Goal: Task Accomplishment & Management: Use online tool/utility

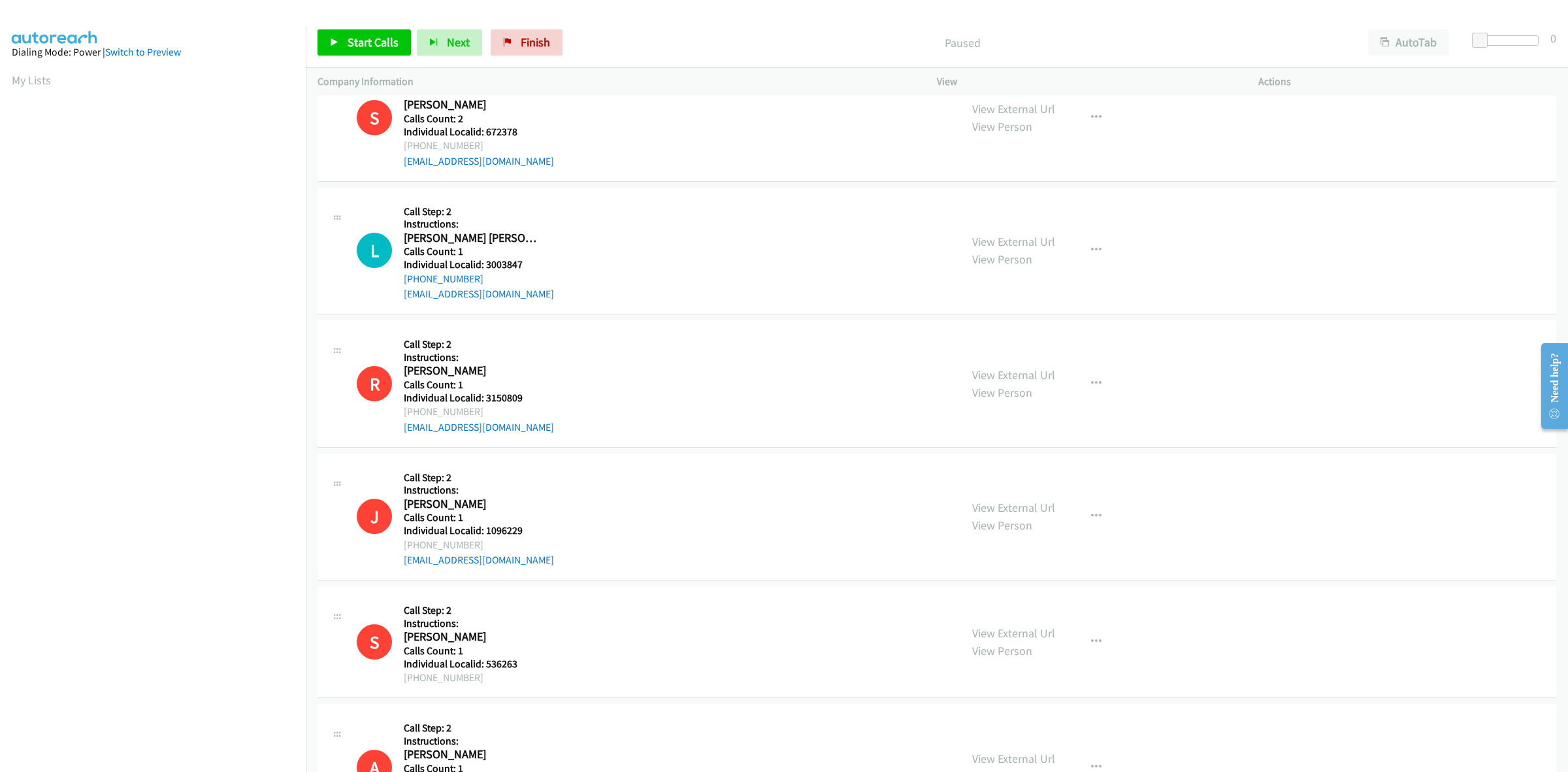
scroll to position [898, 0]
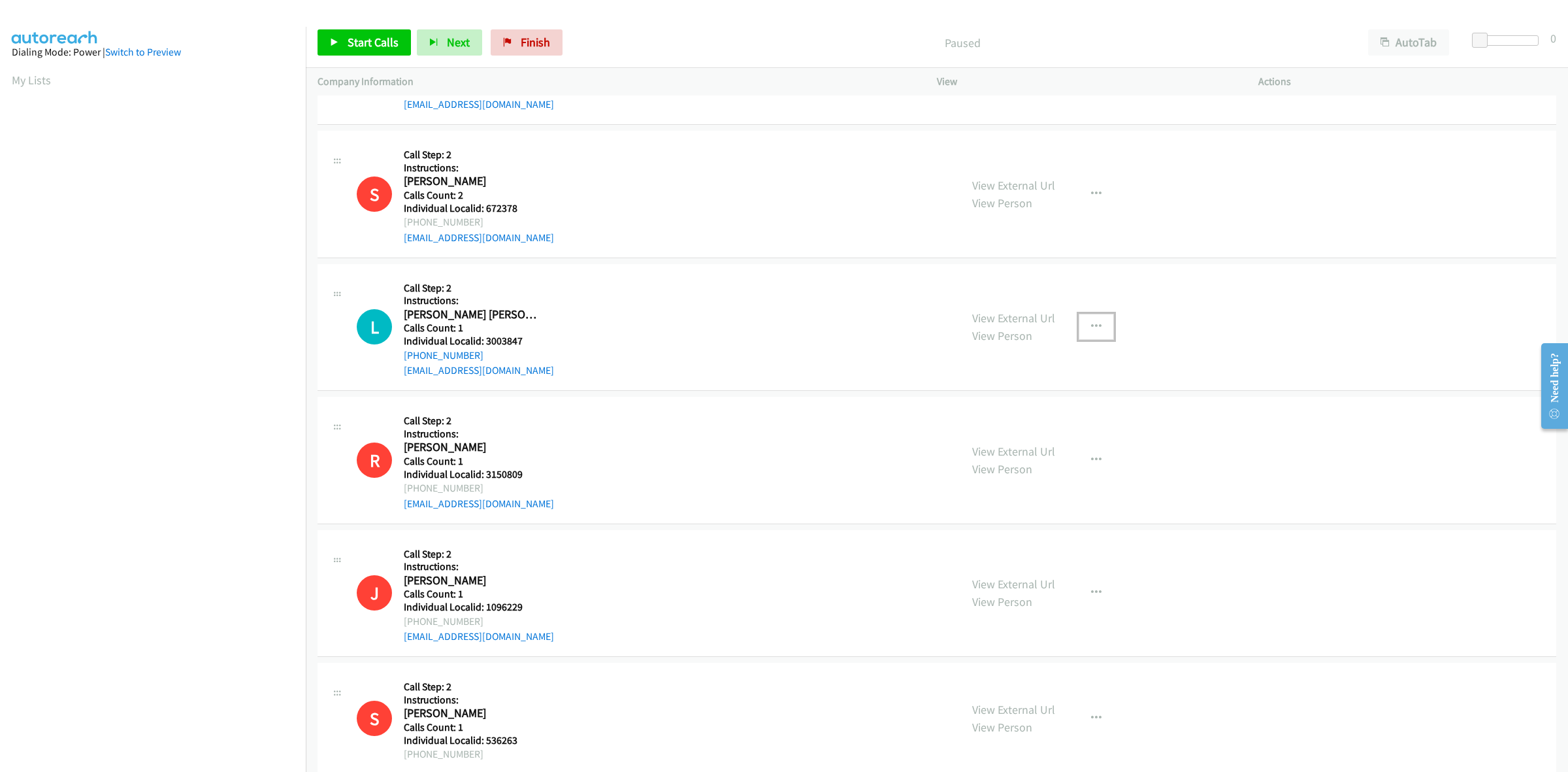
click at [1091, 326] on icon "button" at bounding box center [1096, 326] width 10 height 10
click at [1019, 410] on link "Skip Call" at bounding box center [1026, 413] width 174 height 26
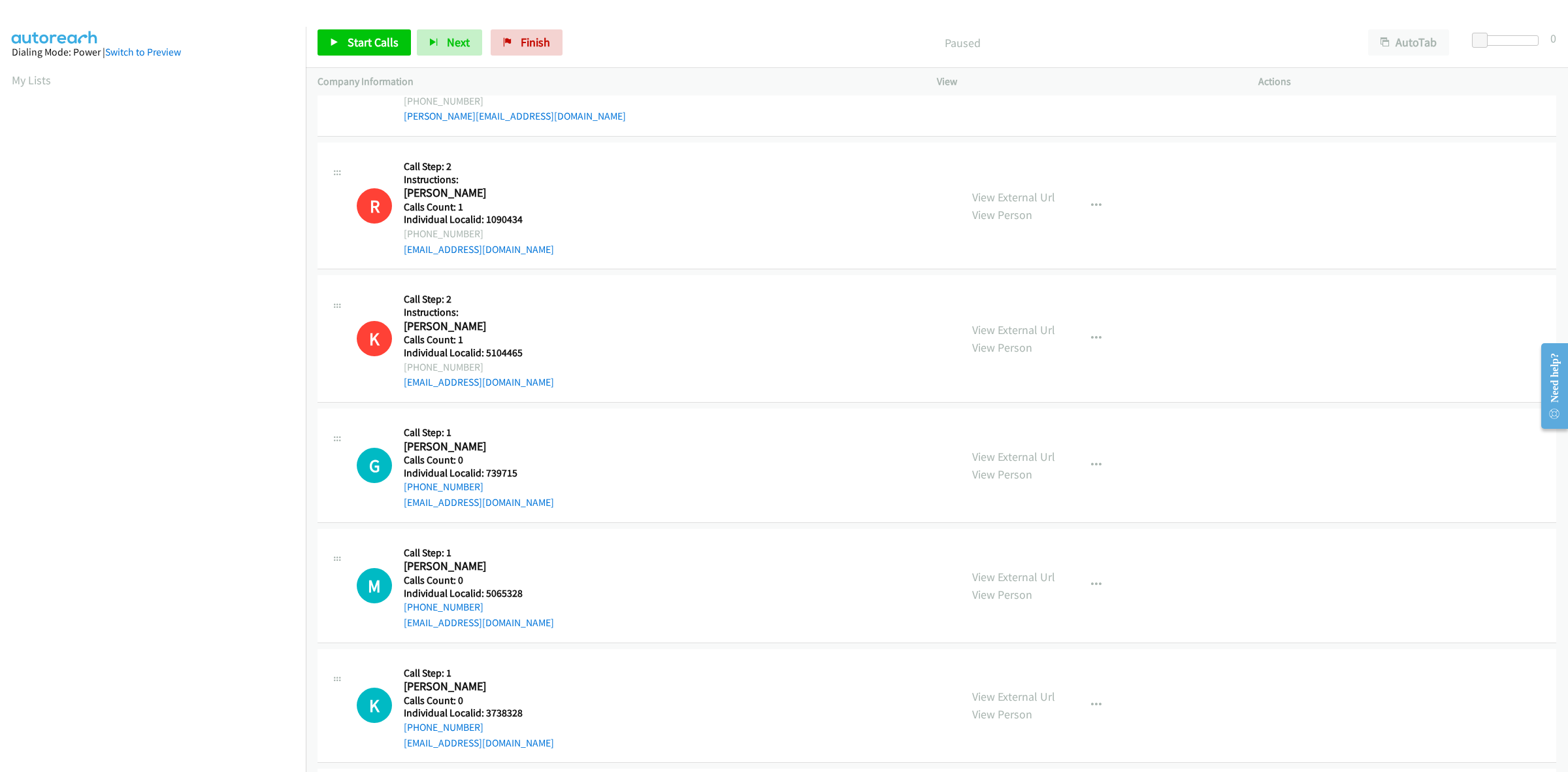
scroll to position [2573, 0]
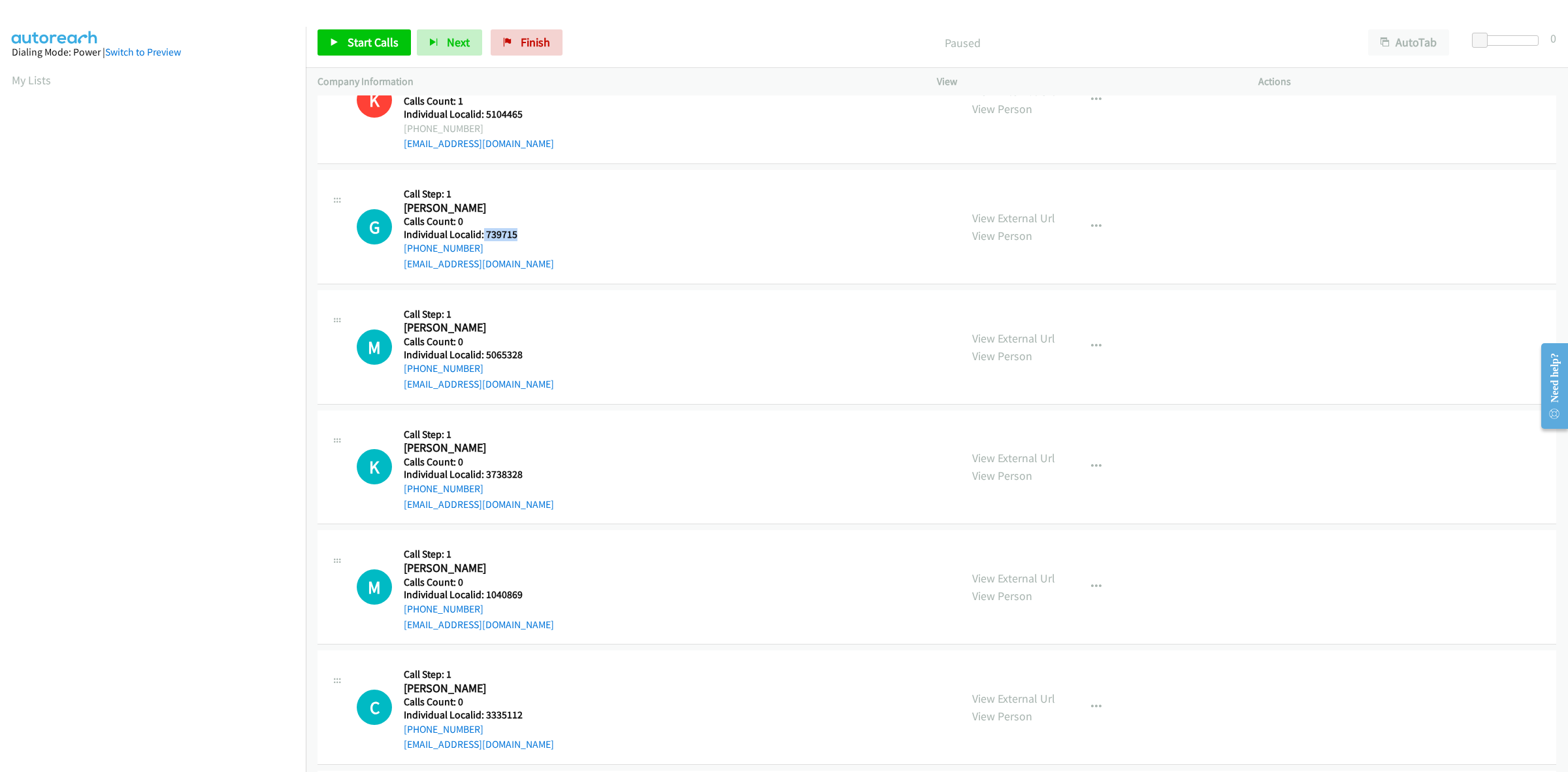
drag, startPoint x: 519, startPoint y: 235, endPoint x: 482, endPoint y: 234, distance: 37.0
click at [482, 234] on h5 "Individual Localid: 739715" at bounding box center [479, 234] width 150 height 13
copy h5 "739715"
click at [566, 175] on div "G Callback Scheduled Call Step: 1 Glenn Campbell America/New_York Calls Count: …" at bounding box center [937, 227] width 1239 height 115
drag, startPoint x: 482, startPoint y: 252, endPoint x: 401, endPoint y: 252, distance: 81.0
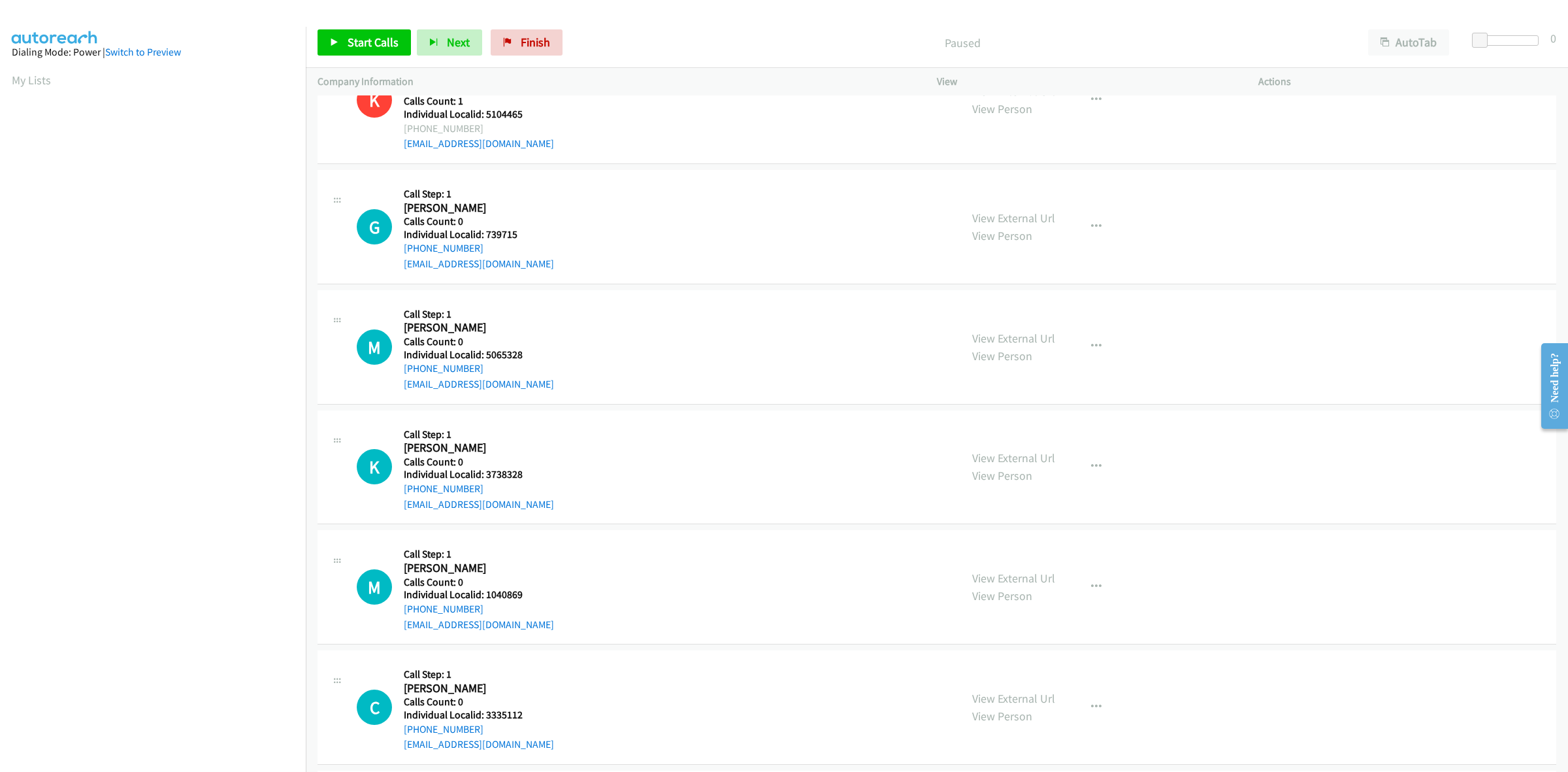
click at [401, 252] on div "G Callback Scheduled Call Step: 1 Glenn Campbell America/New_York Calls Count: …" at bounding box center [653, 226] width 592 height 90
copy link "+1 770-641-5075"
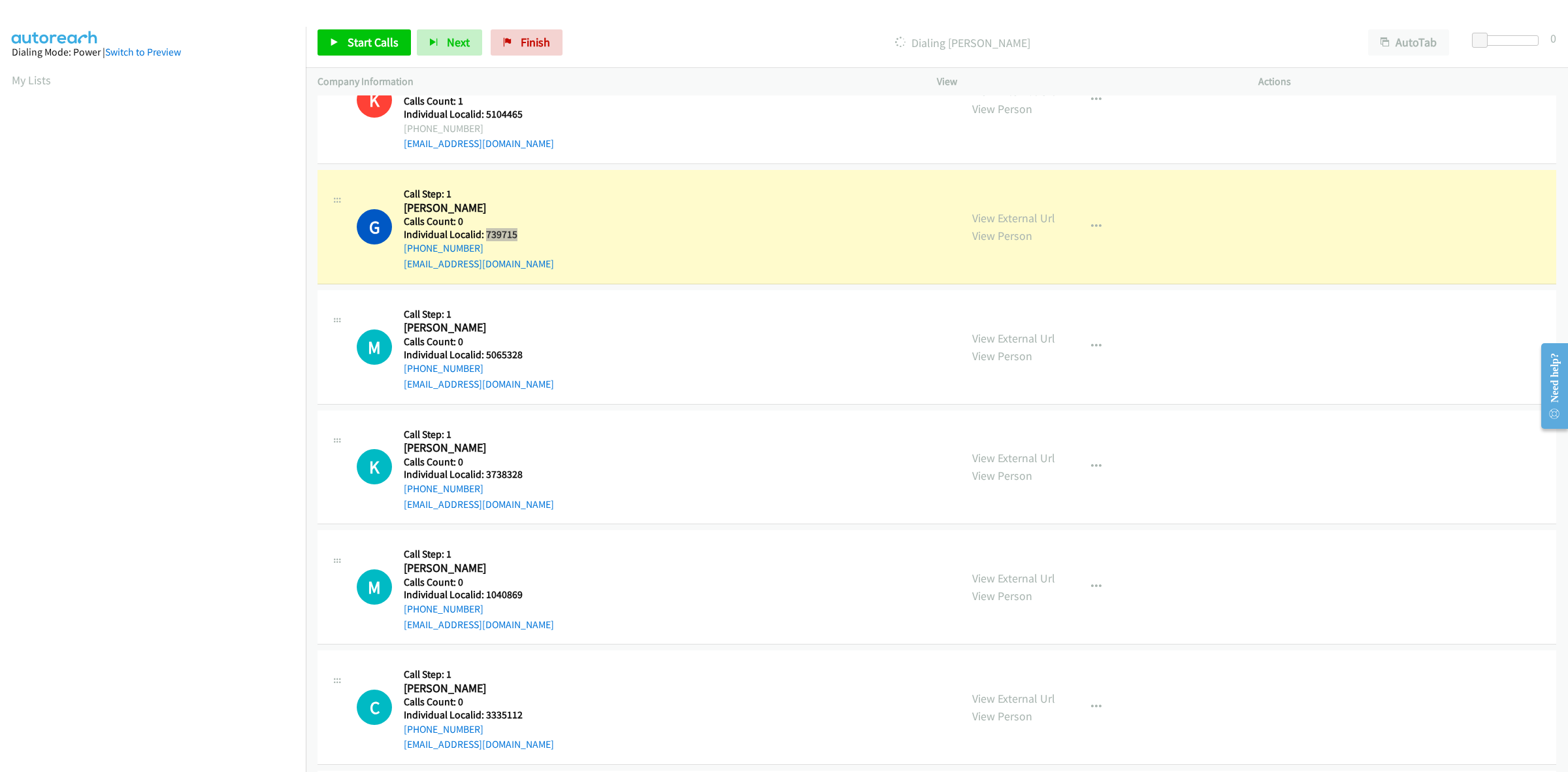
drag, startPoint x: 519, startPoint y: 237, endPoint x: 484, endPoint y: 239, distance: 35.1
click at [484, 239] on h5 "Individual Localid: 739715" at bounding box center [479, 234] width 150 height 13
copy h5 "739715"
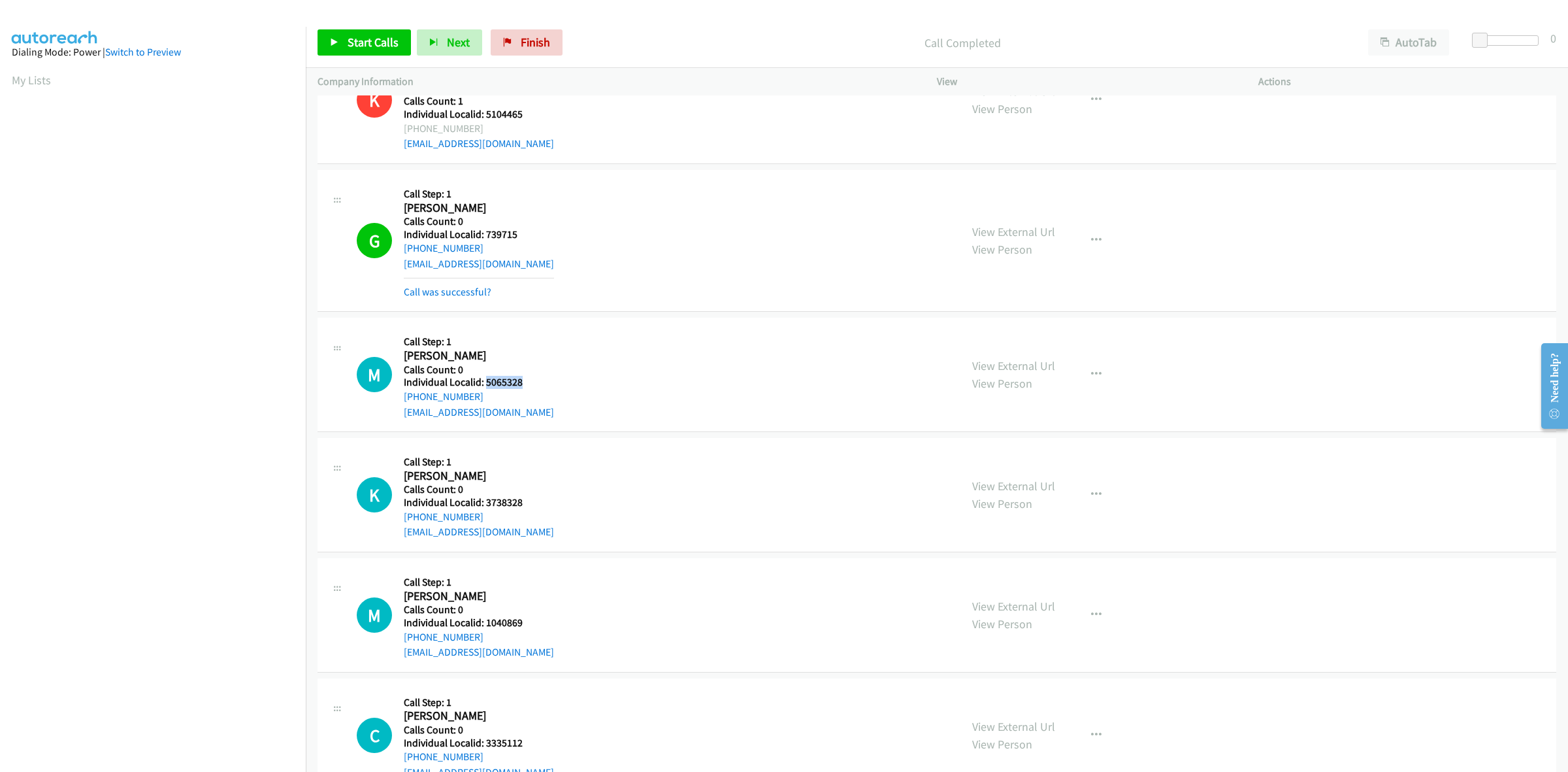
drag, startPoint x: 528, startPoint y: 382, endPoint x: 485, endPoint y: 383, distance: 43.0
click at [485, 383] on h5 "Individual Localid: 5065328" at bounding box center [479, 383] width 150 height 13
drag, startPoint x: 488, startPoint y: 381, endPoint x: 532, endPoint y: 390, distance: 44.9
click at [532, 390] on div "+1 770-312-1853" at bounding box center [479, 396] width 150 height 15
drag, startPoint x: 520, startPoint y: 378, endPoint x: 484, endPoint y: 381, distance: 36.1
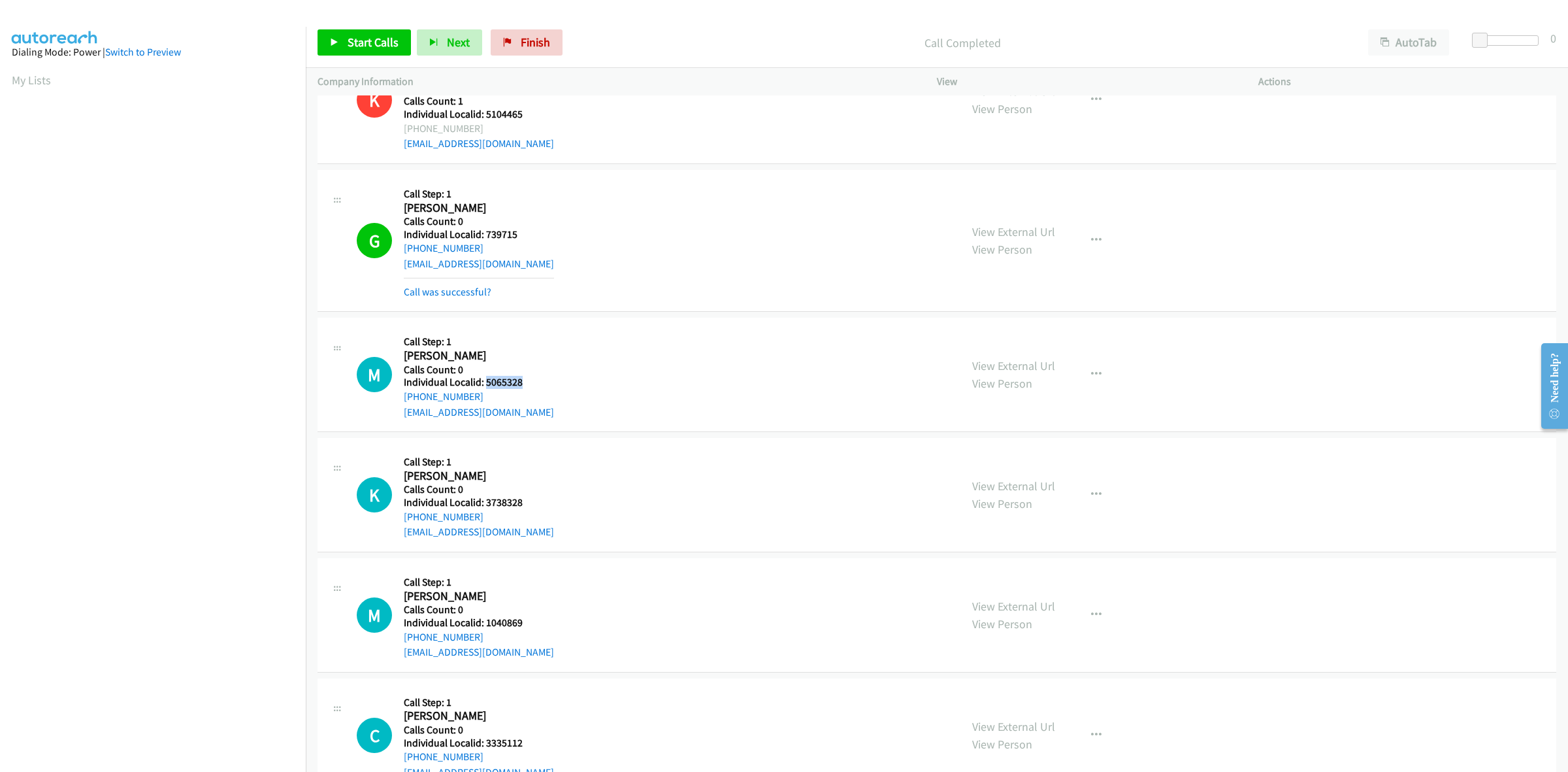
click at [484, 381] on h5 "Individual Localid: 5065328" at bounding box center [479, 383] width 150 height 13
copy h5 "5065328"
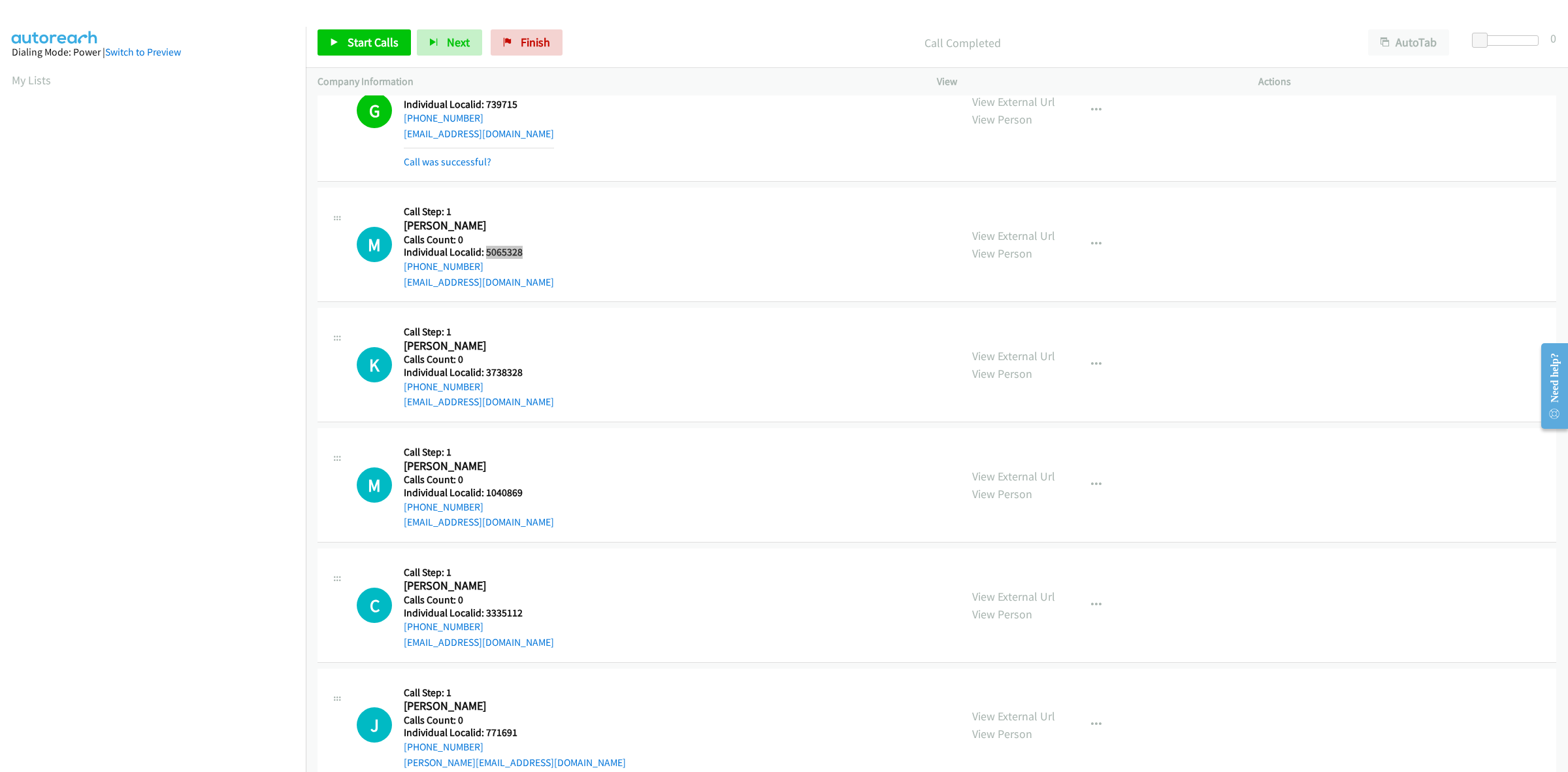
scroll to position [2716, 0]
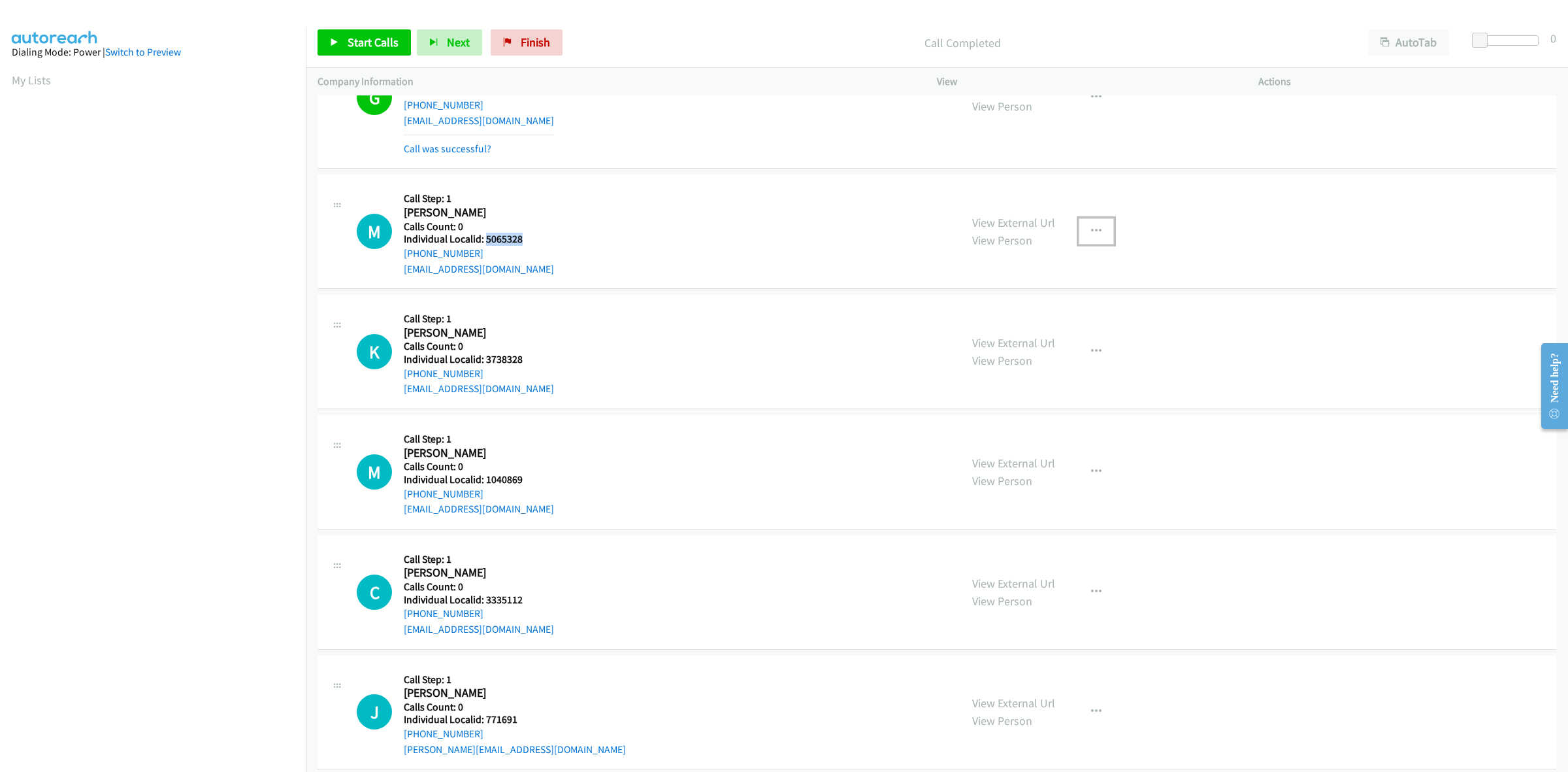
click at [1091, 227] on icon "button" at bounding box center [1096, 232] width 10 height 10
click at [991, 318] on link "Skip Call" at bounding box center [1026, 317] width 174 height 26
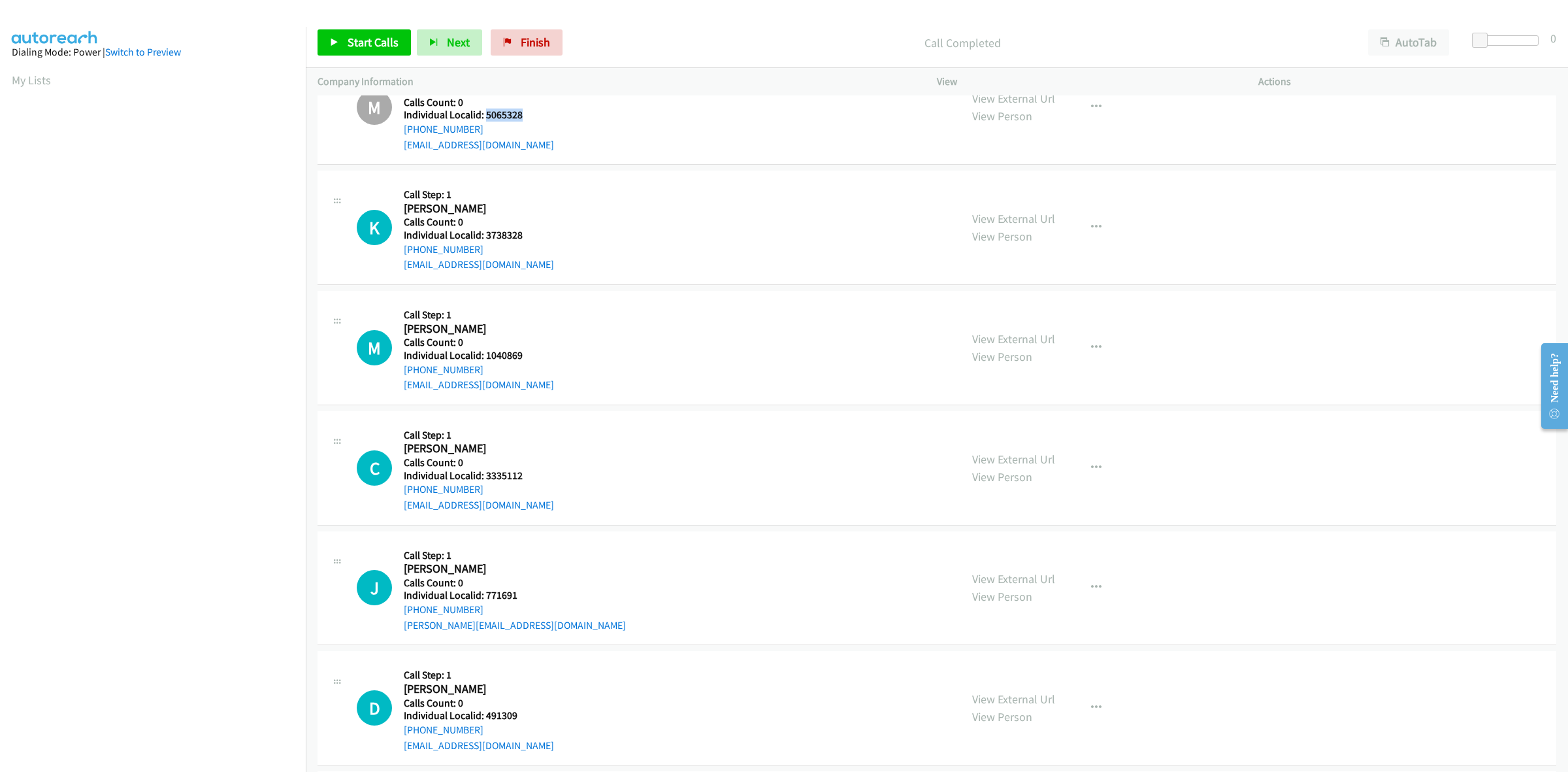
scroll to position [2880, 0]
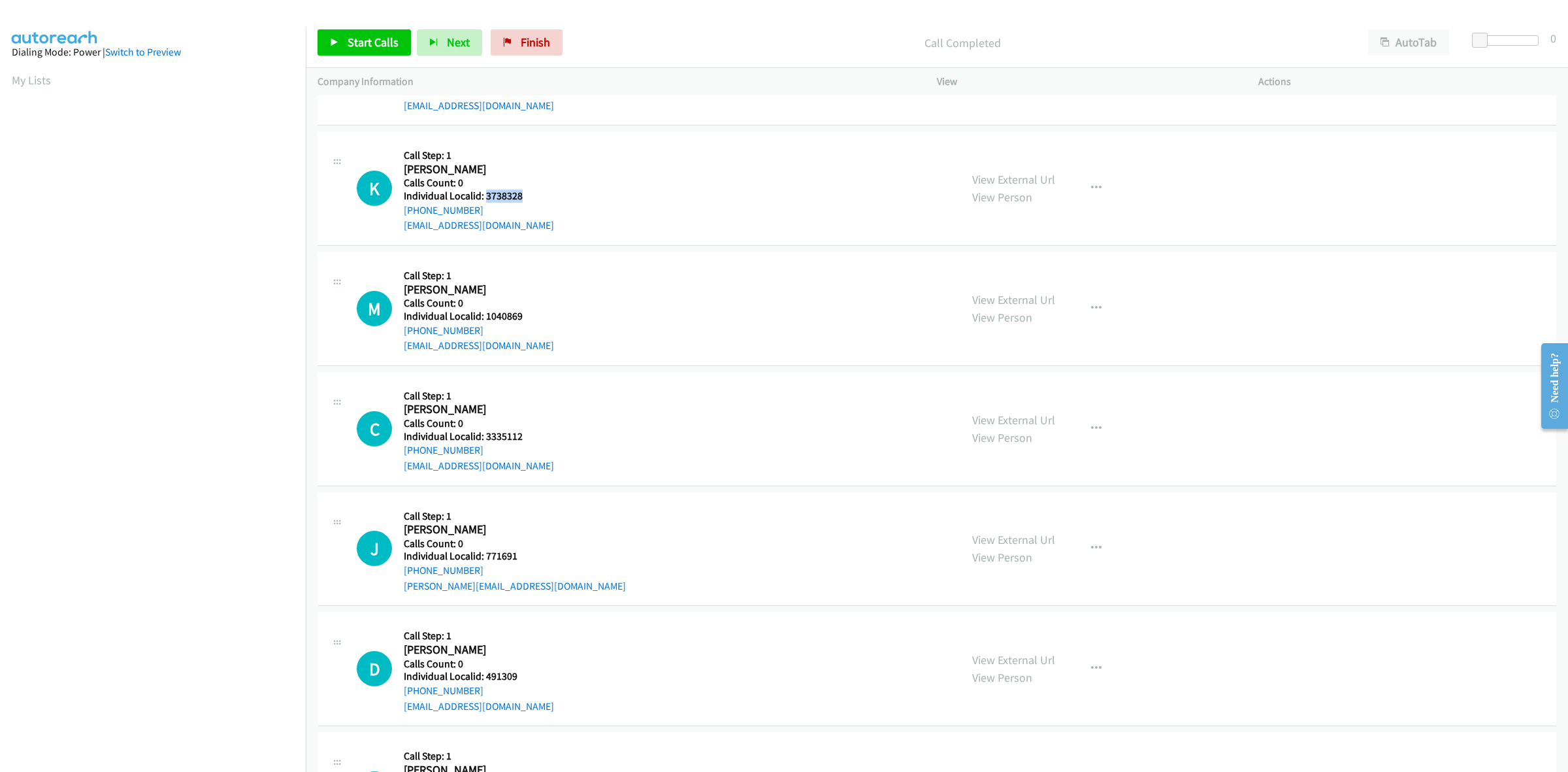
drag, startPoint x: 529, startPoint y: 201, endPoint x: 483, endPoint y: 196, distance: 46.3
click at [483, 196] on h5 "Individual Localid: 3738328" at bounding box center [479, 196] width 150 height 13
copy h5 "3738328"
